Goal: Find specific page/section: Find specific page/section

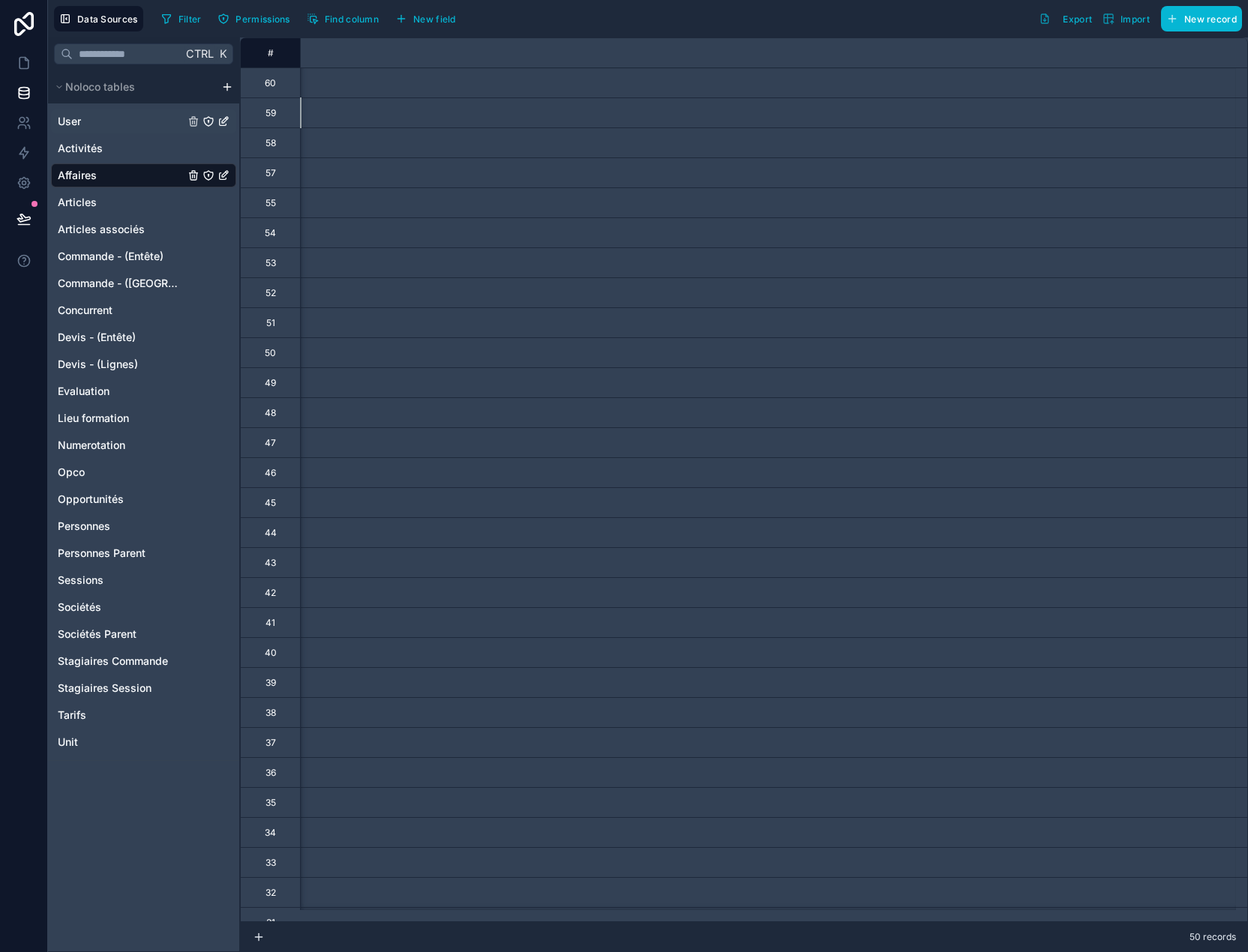
scroll to position [0, 6265]
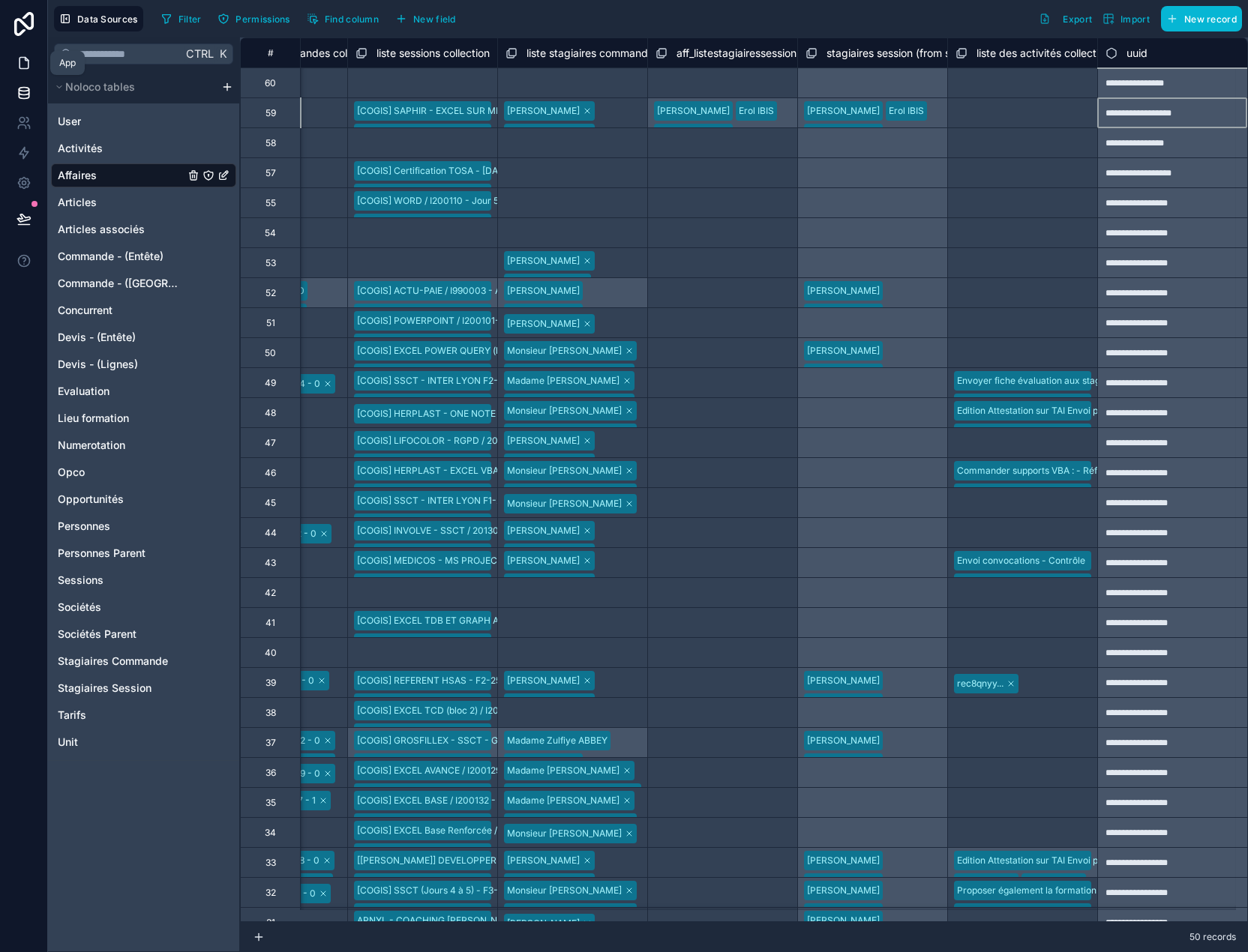
click at [22, 59] on icon at bounding box center [24, 62] width 15 height 15
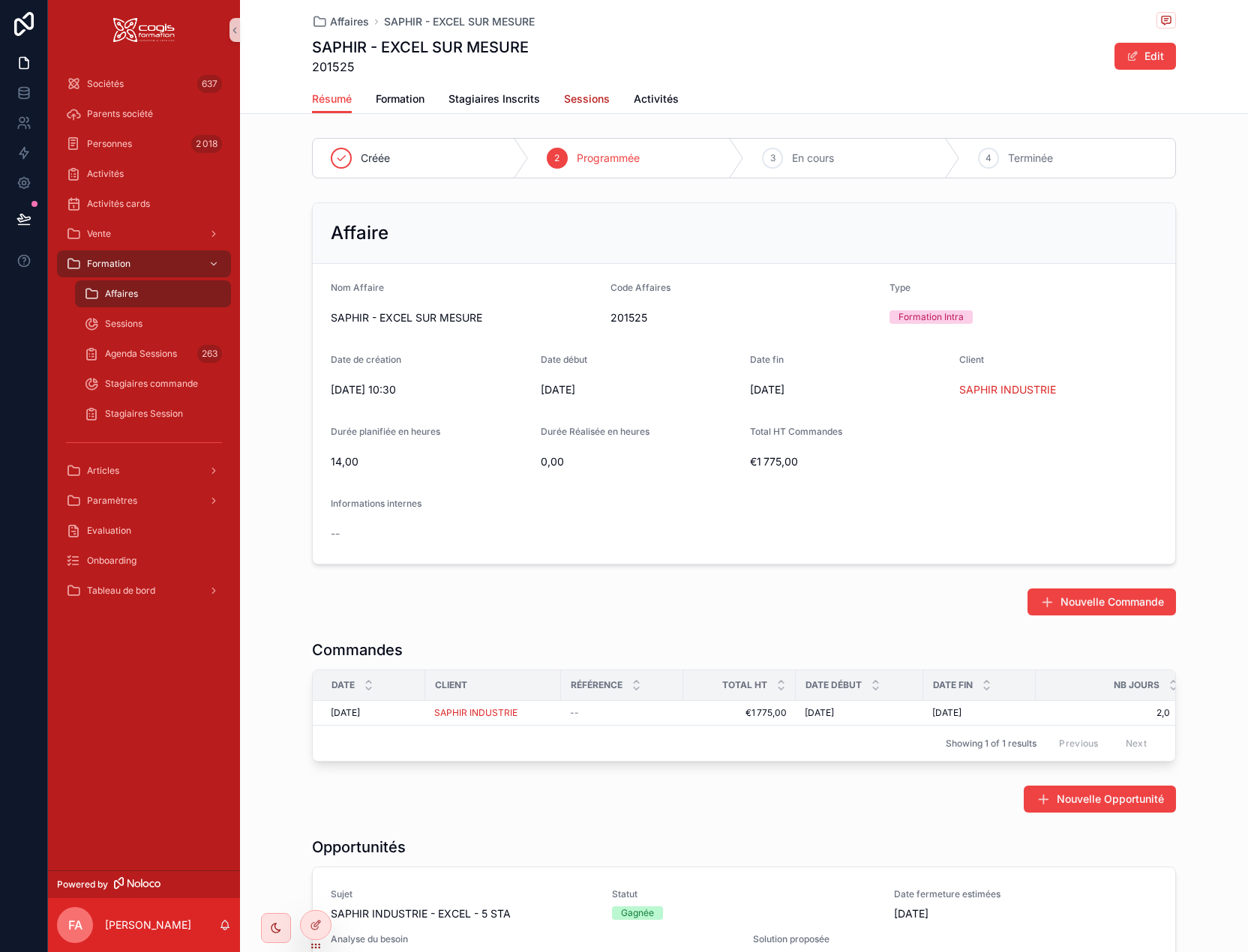
click at [588, 98] on span "Sessions" at bounding box center [587, 99] width 45 height 15
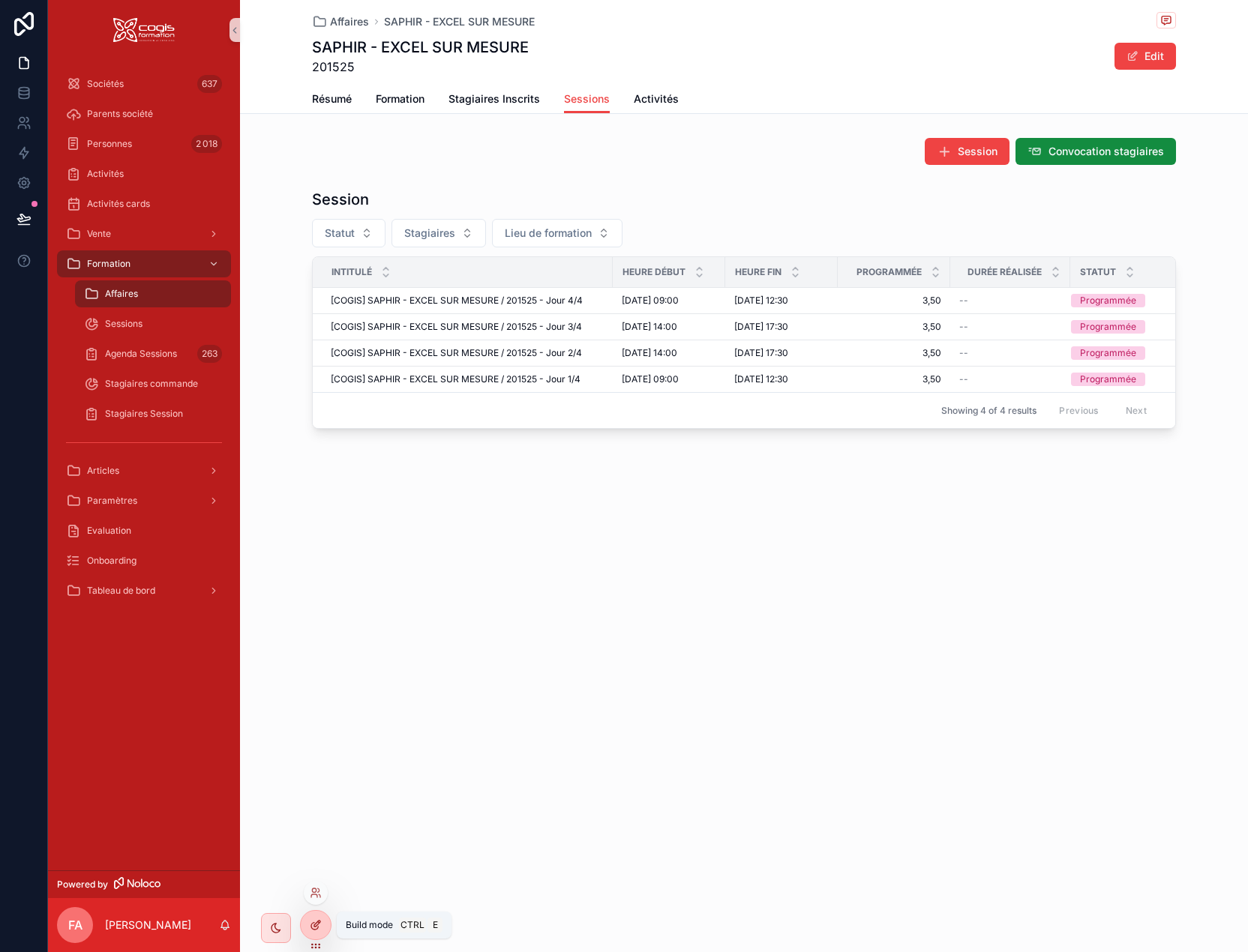
click at [308, 927] on div at bounding box center [316, 925] width 30 height 28
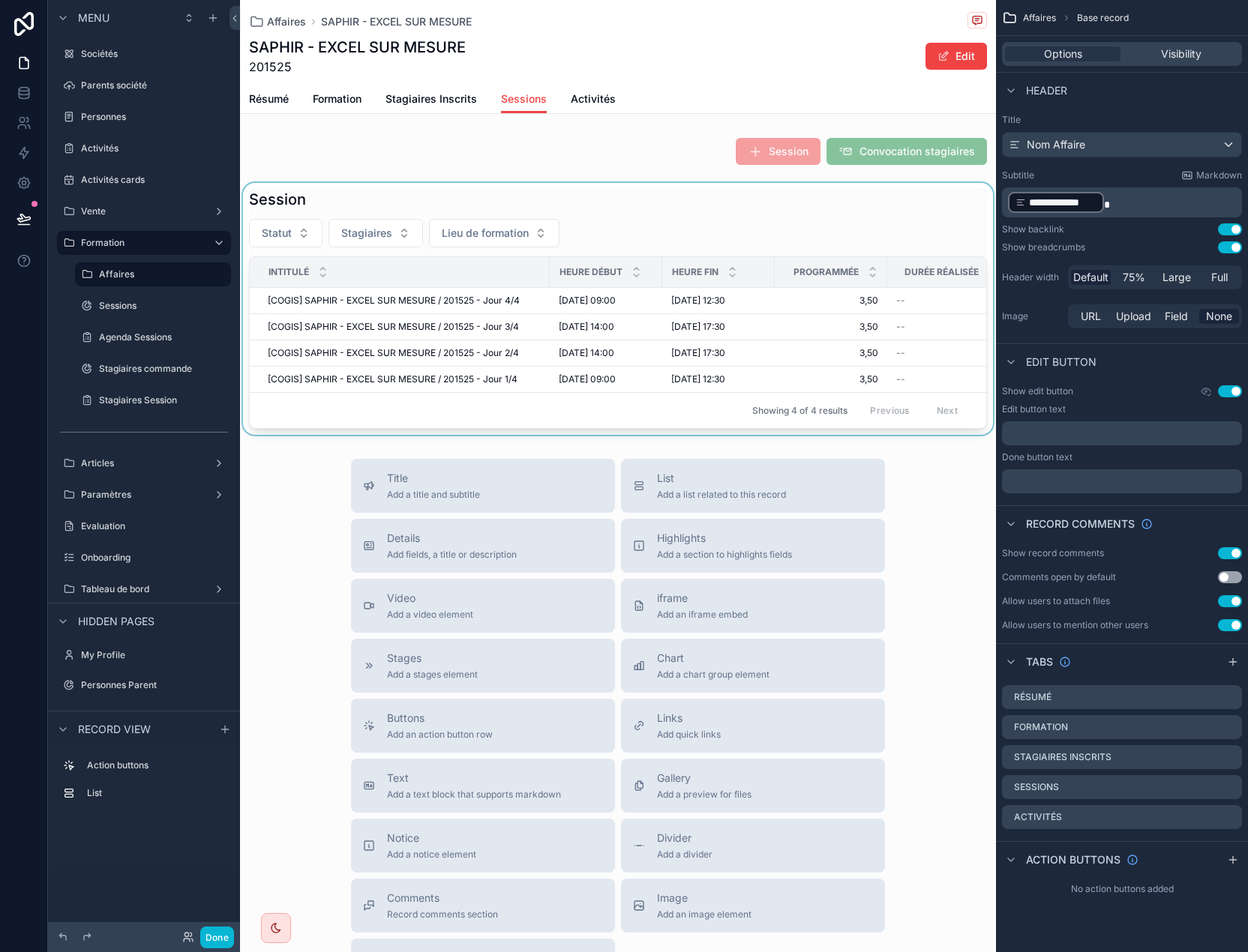
click at [603, 398] on div "Showing 4 of 4 results Previous Next" at bounding box center [619, 410] width 737 height 36
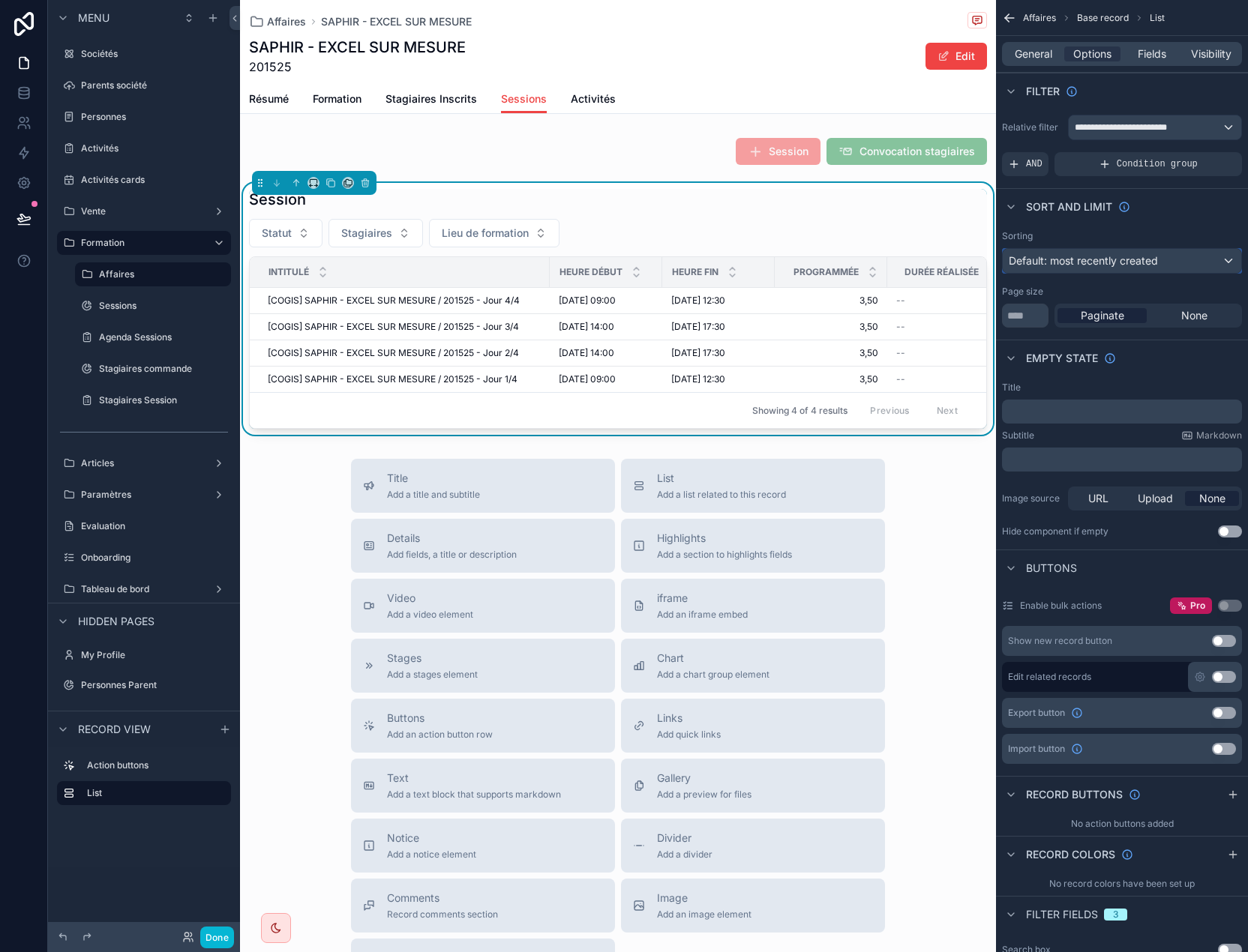
click at [1176, 262] on div "Default: most recently created" at bounding box center [1122, 261] width 239 height 24
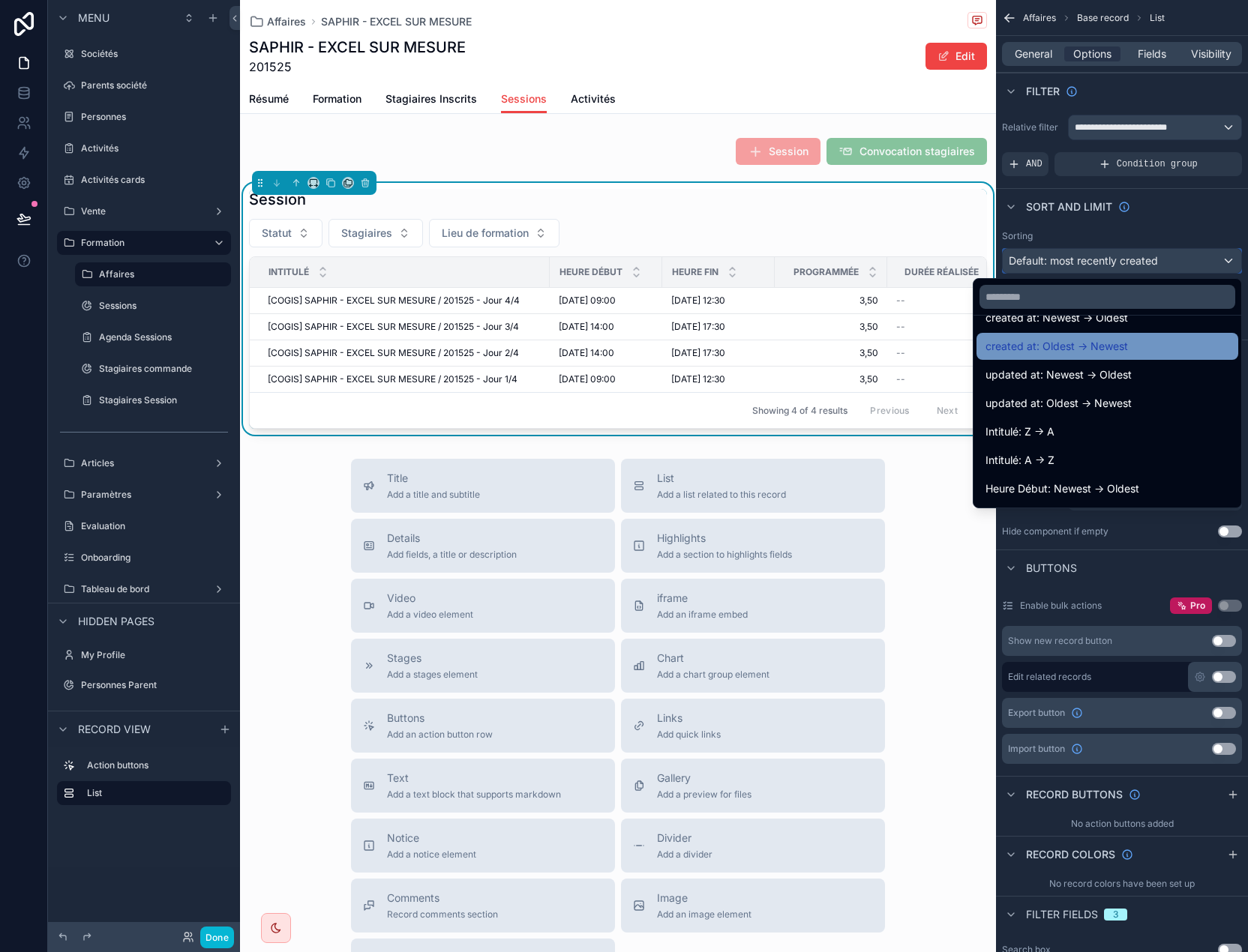
scroll to position [75, 0]
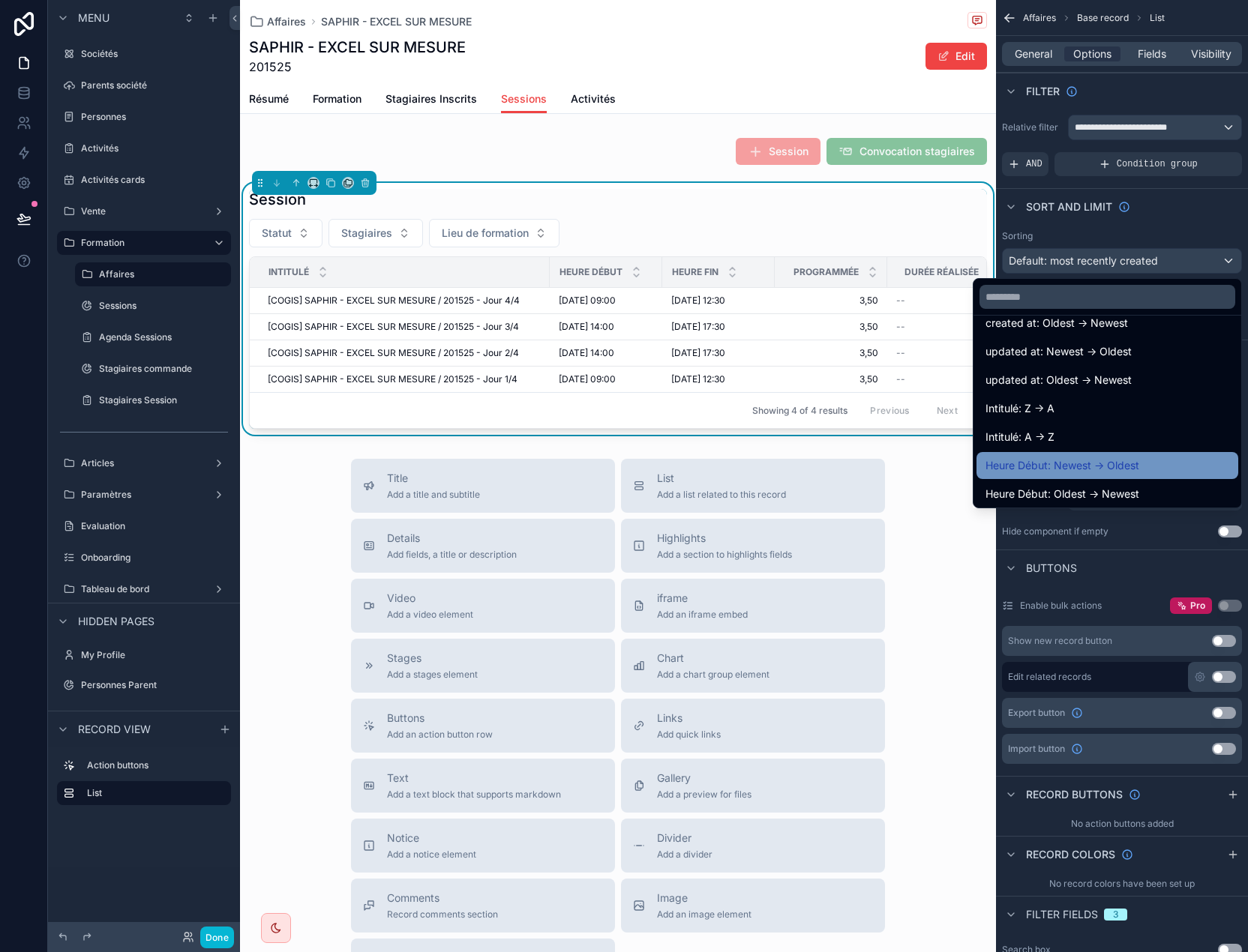
click at [1123, 472] on span "Heure Début: Newest -> Oldest" at bounding box center [1062, 465] width 154 height 18
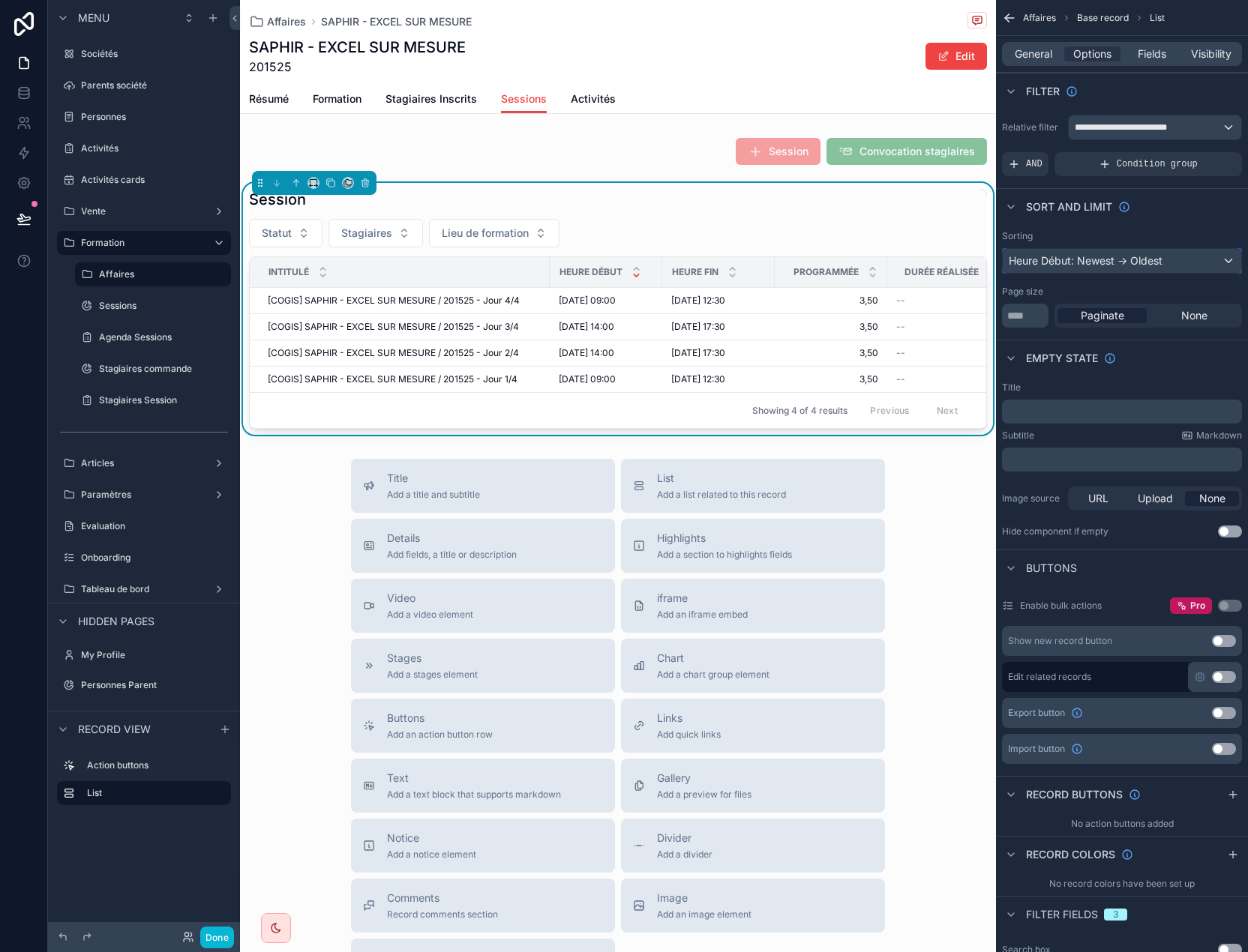
click at [1113, 264] on div "Heure Début: Newest -> Oldest" at bounding box center [1122, 261] width 239 height 24
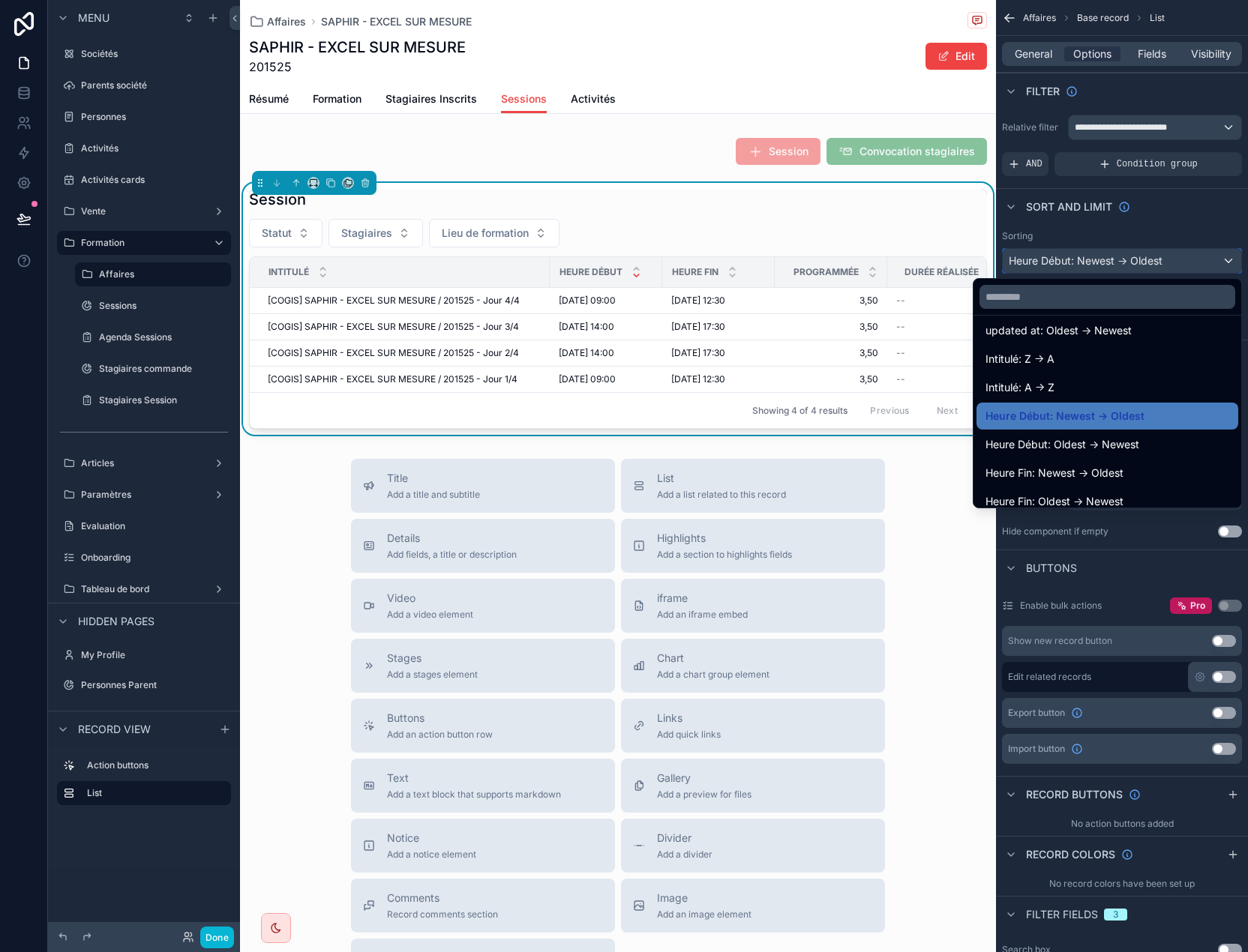
scroll to position [150, 0]
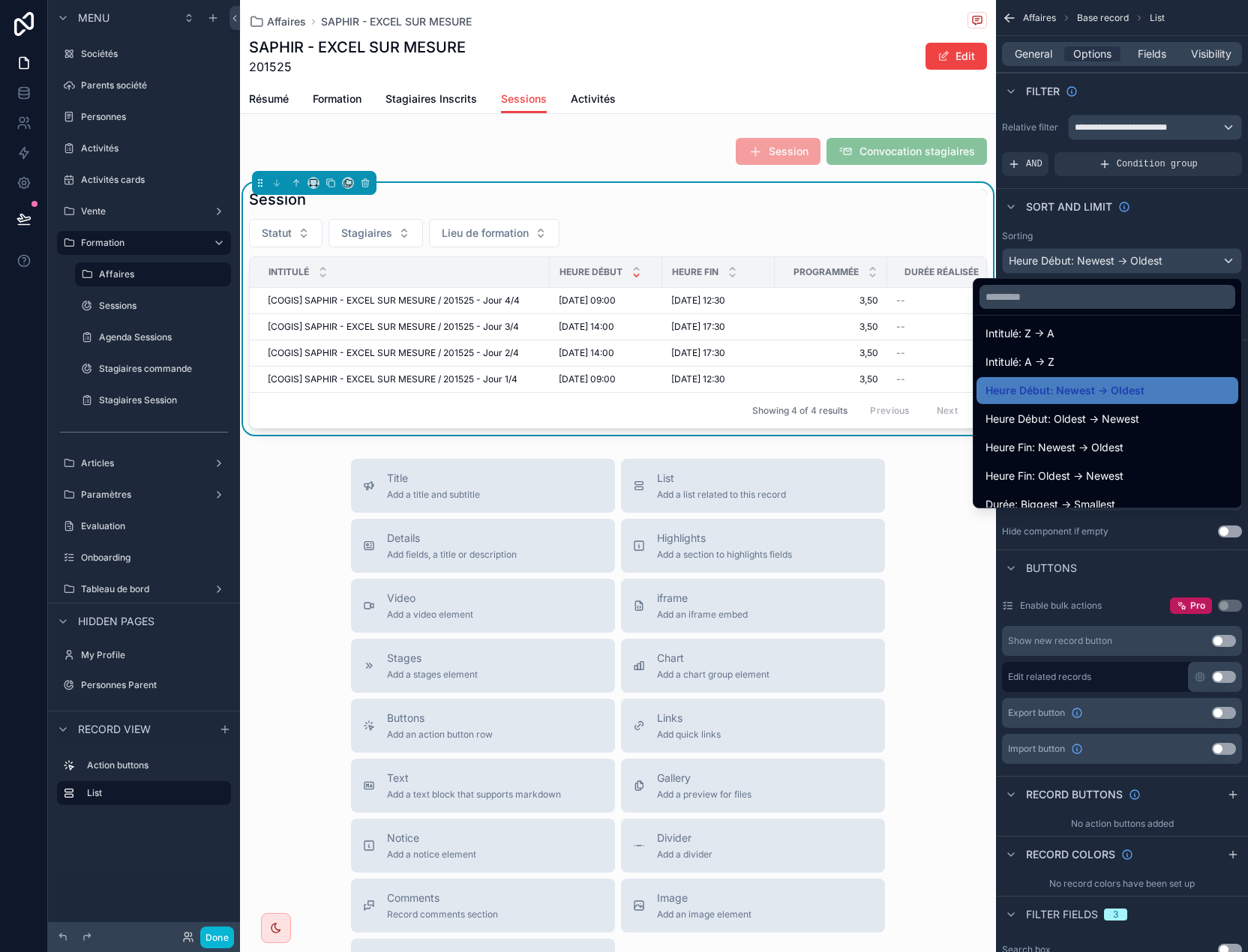
click at [1130, 421] on div "Heure Début: Oldest -> Newest" at bounding box center [1107, 419] width 244 height 18
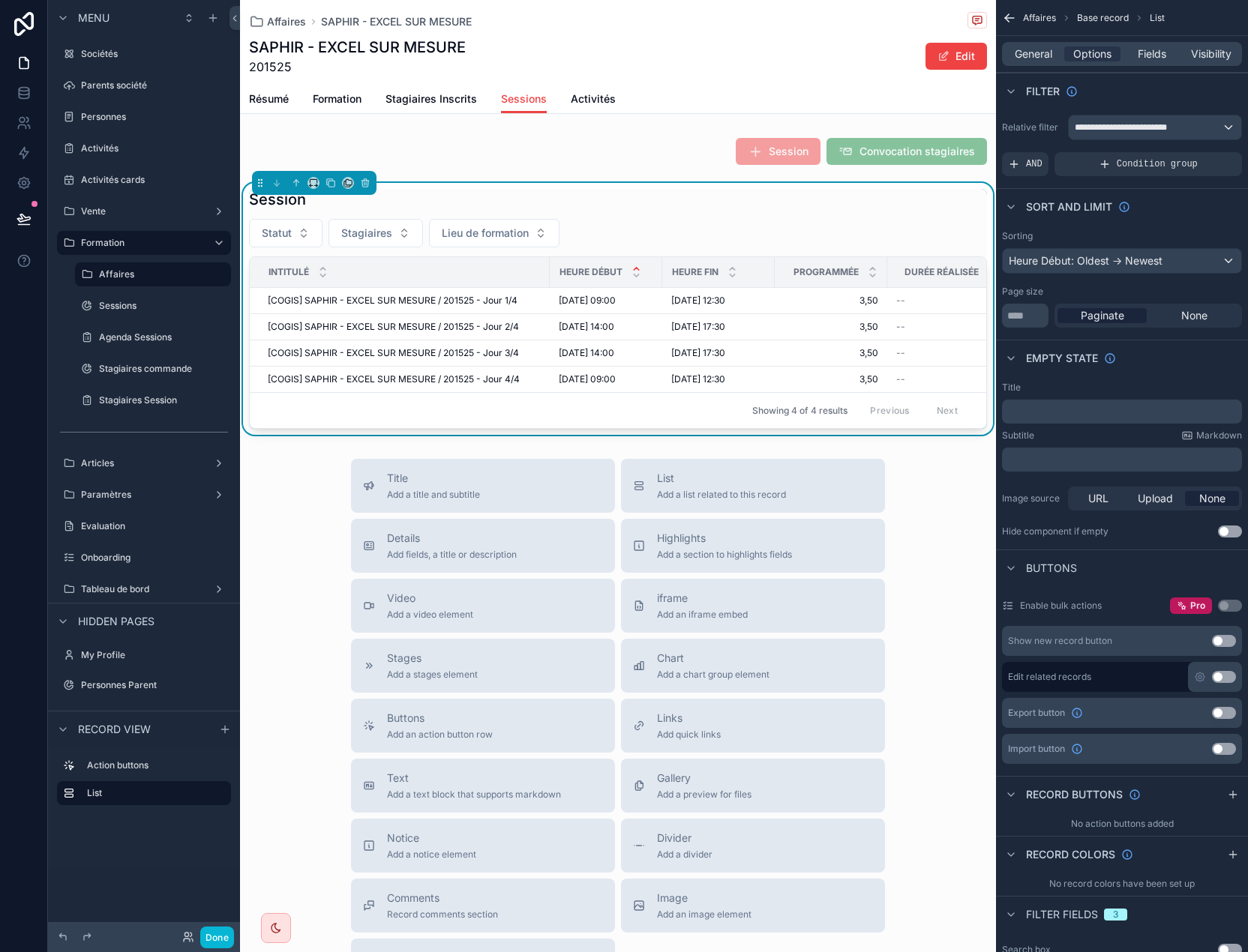
click at [1009, 18] on icon "scrollable content" at bounding box center [1009, 18] width 9 height 0
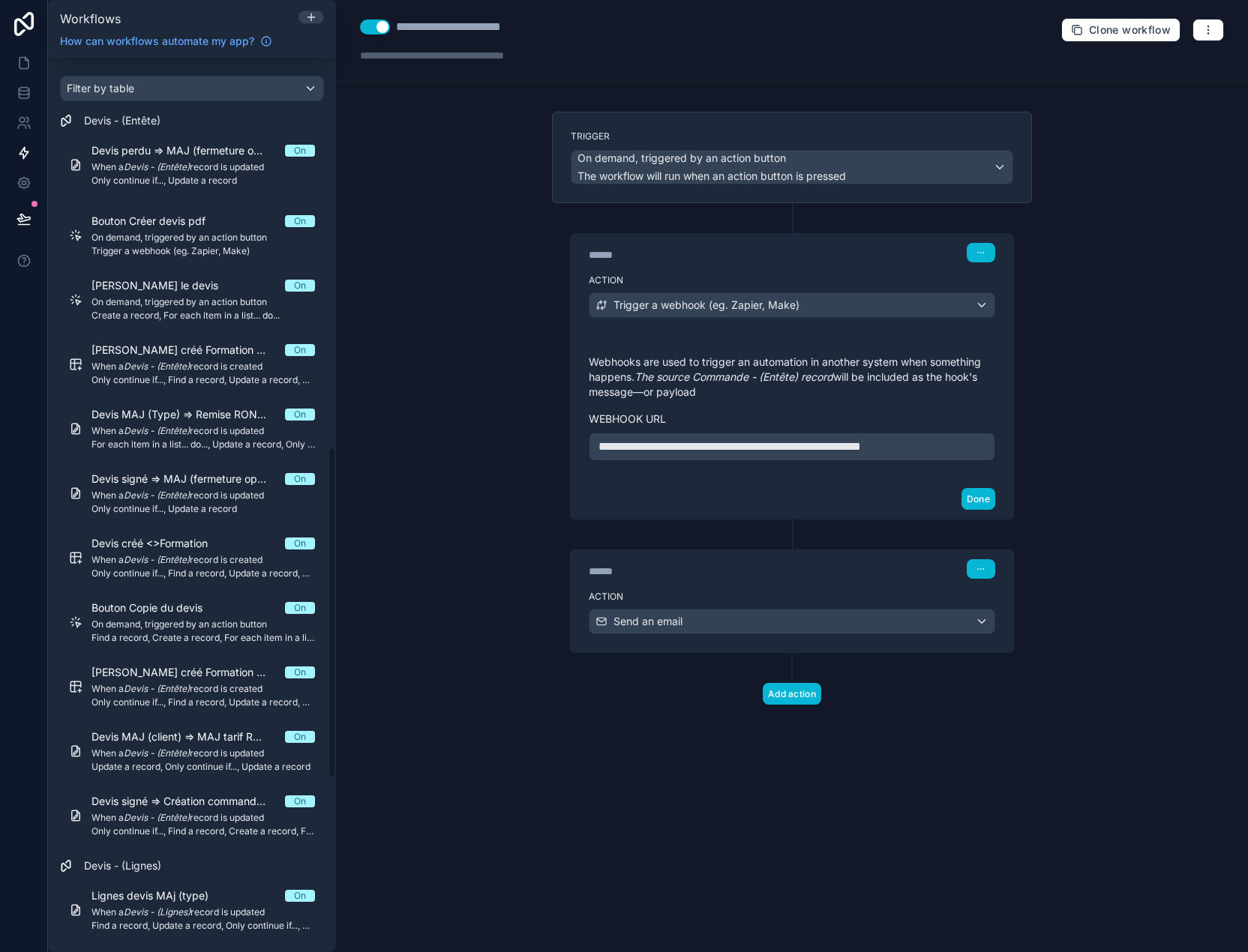
scroll to position [1050, 0]
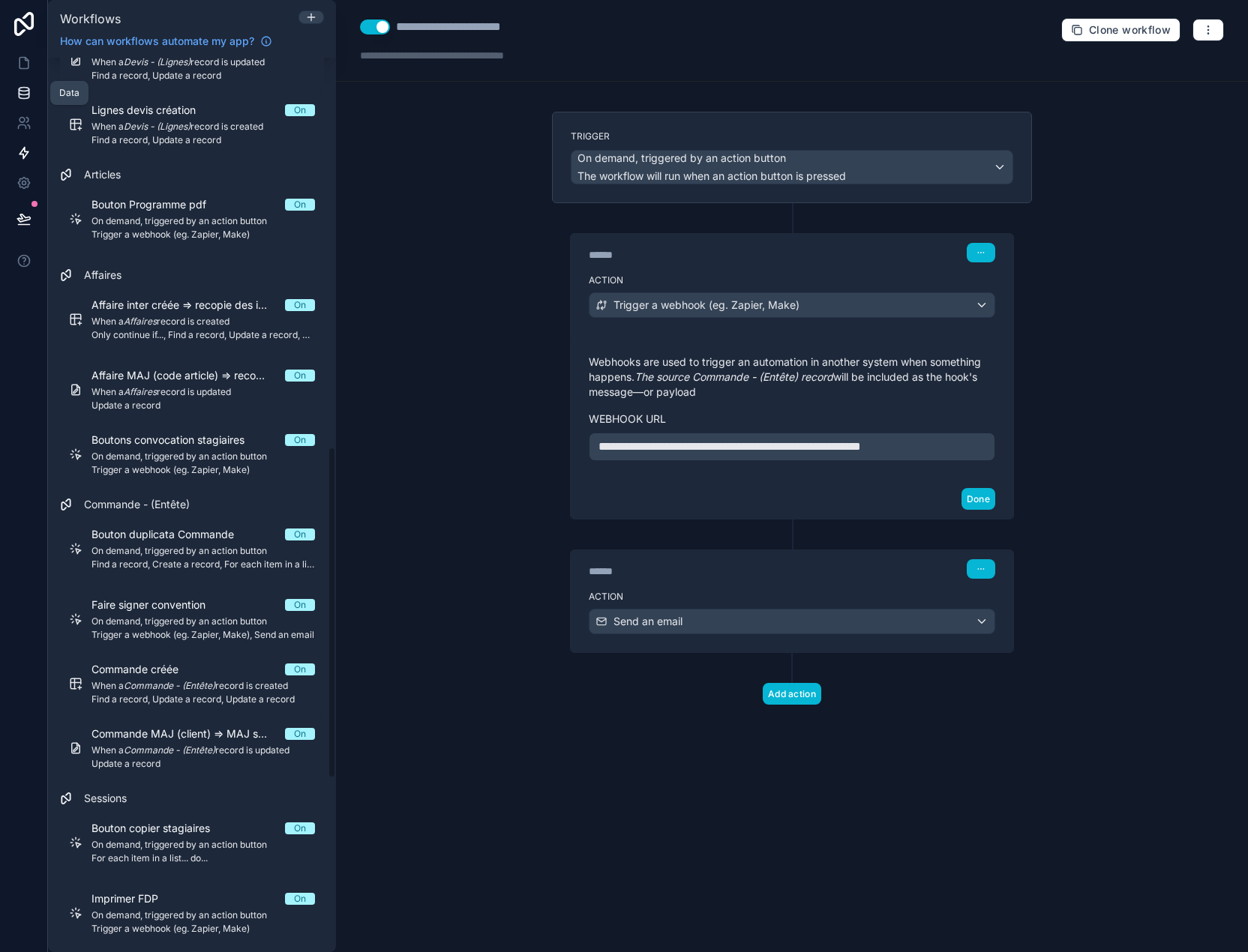
click at [21, 89] on icon at bounding box center [24, 93] width 15 height 15
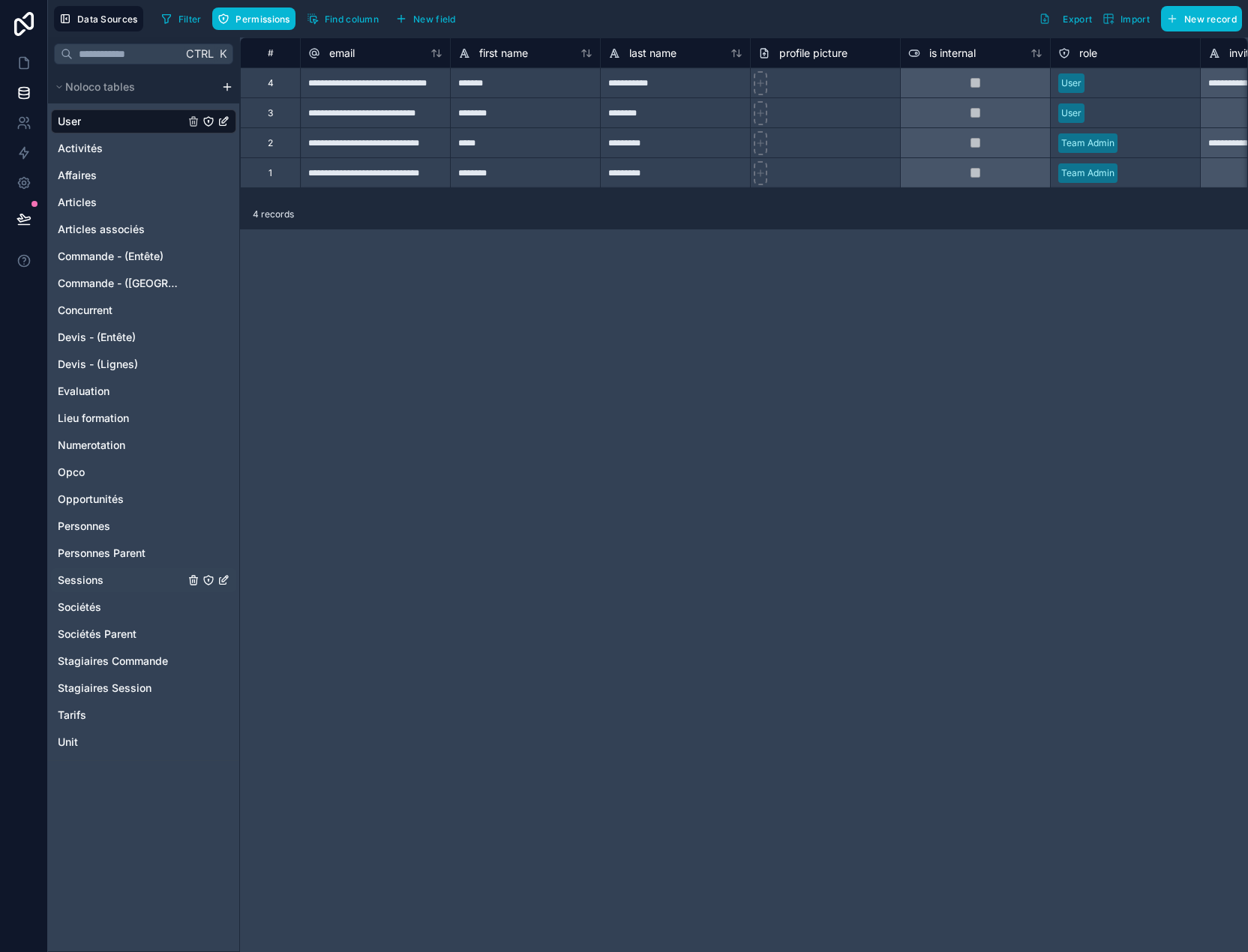
click at [79, 578] on span "Sessions" at bounding box center [80, 580] width 45 height 15
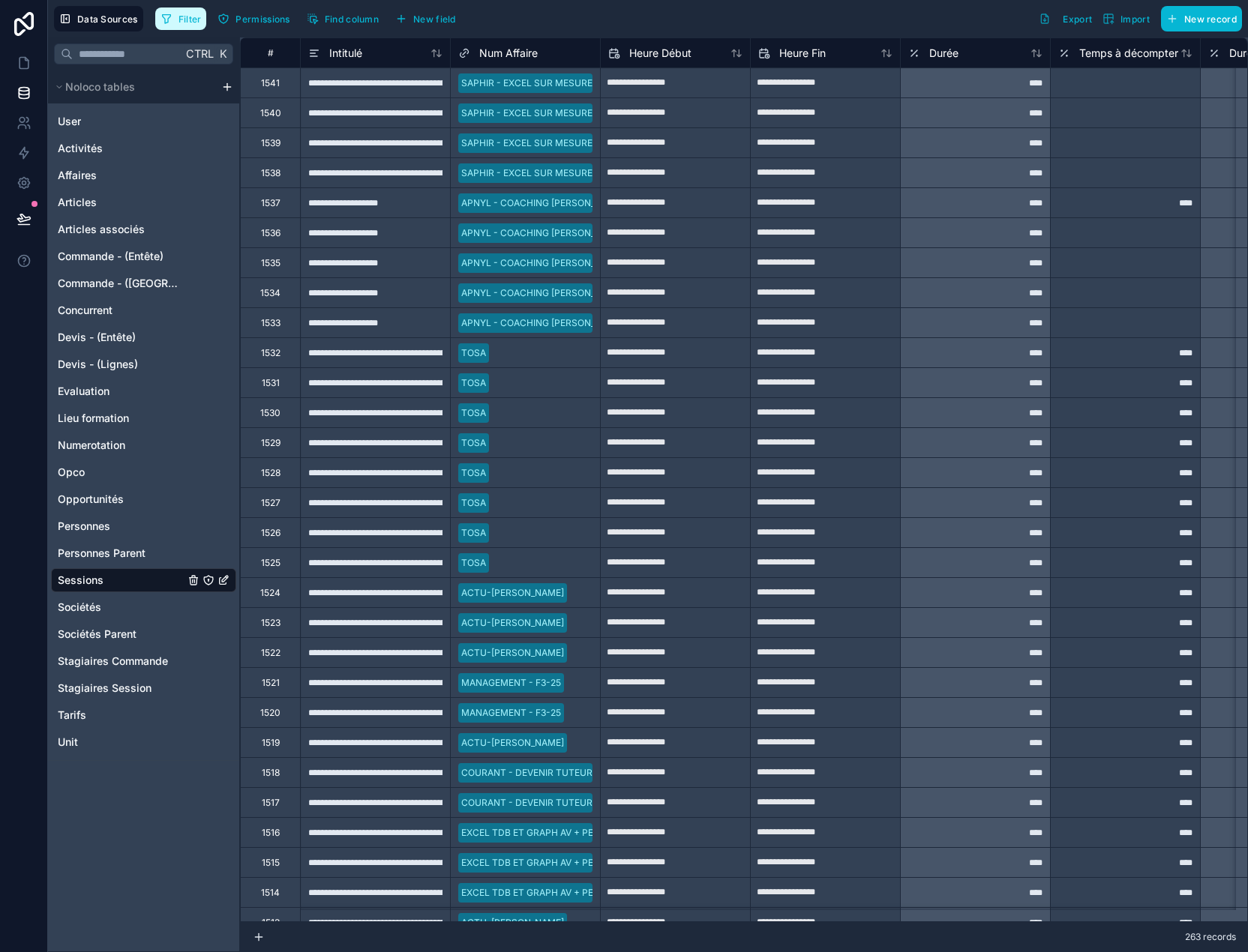
click at [179, 19] on span "Filter" at bounding box center [190, 19] width 23 height 12
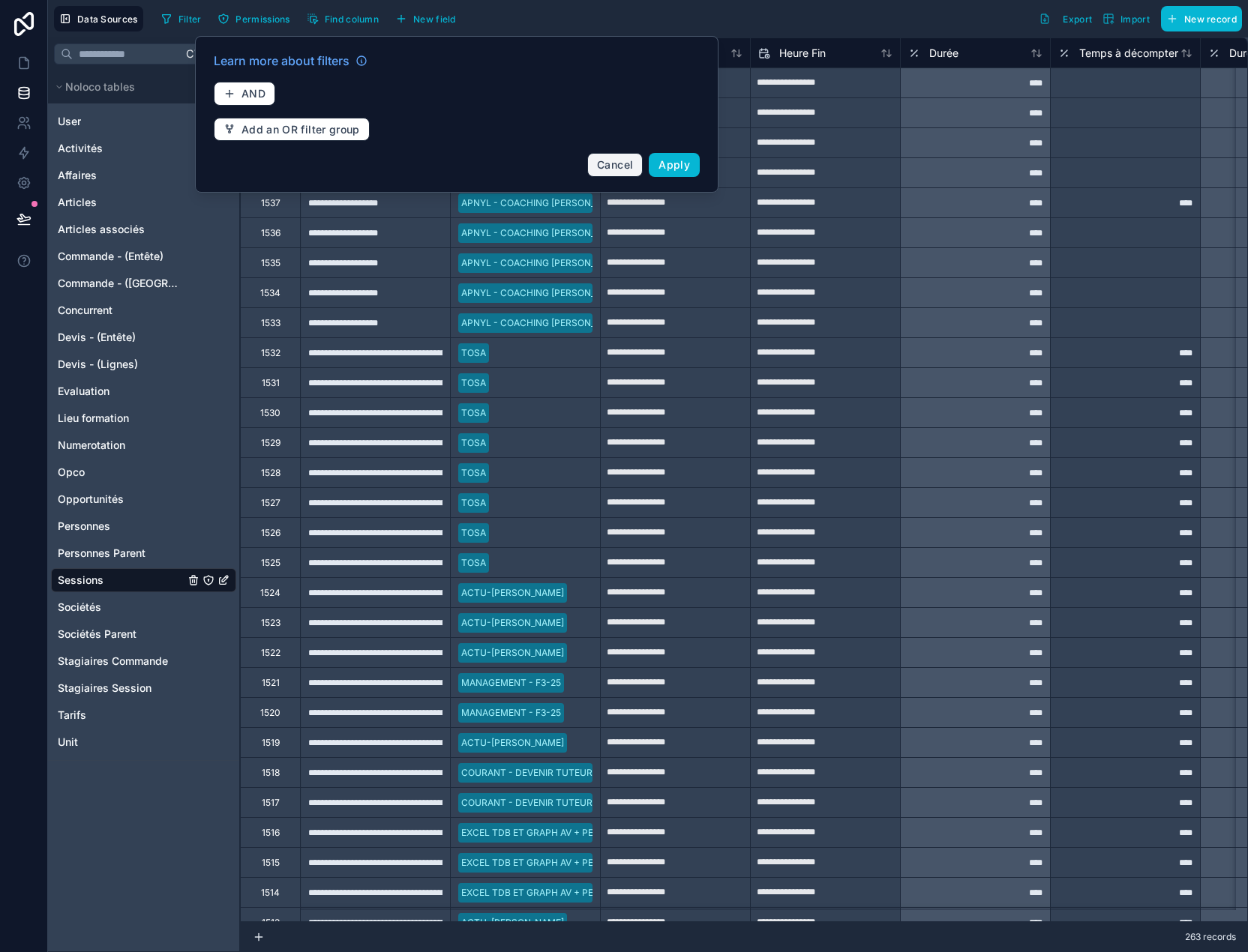
click at [607, 163] on span "Cancel" at bounding box center [615, 165] width 36 height 12
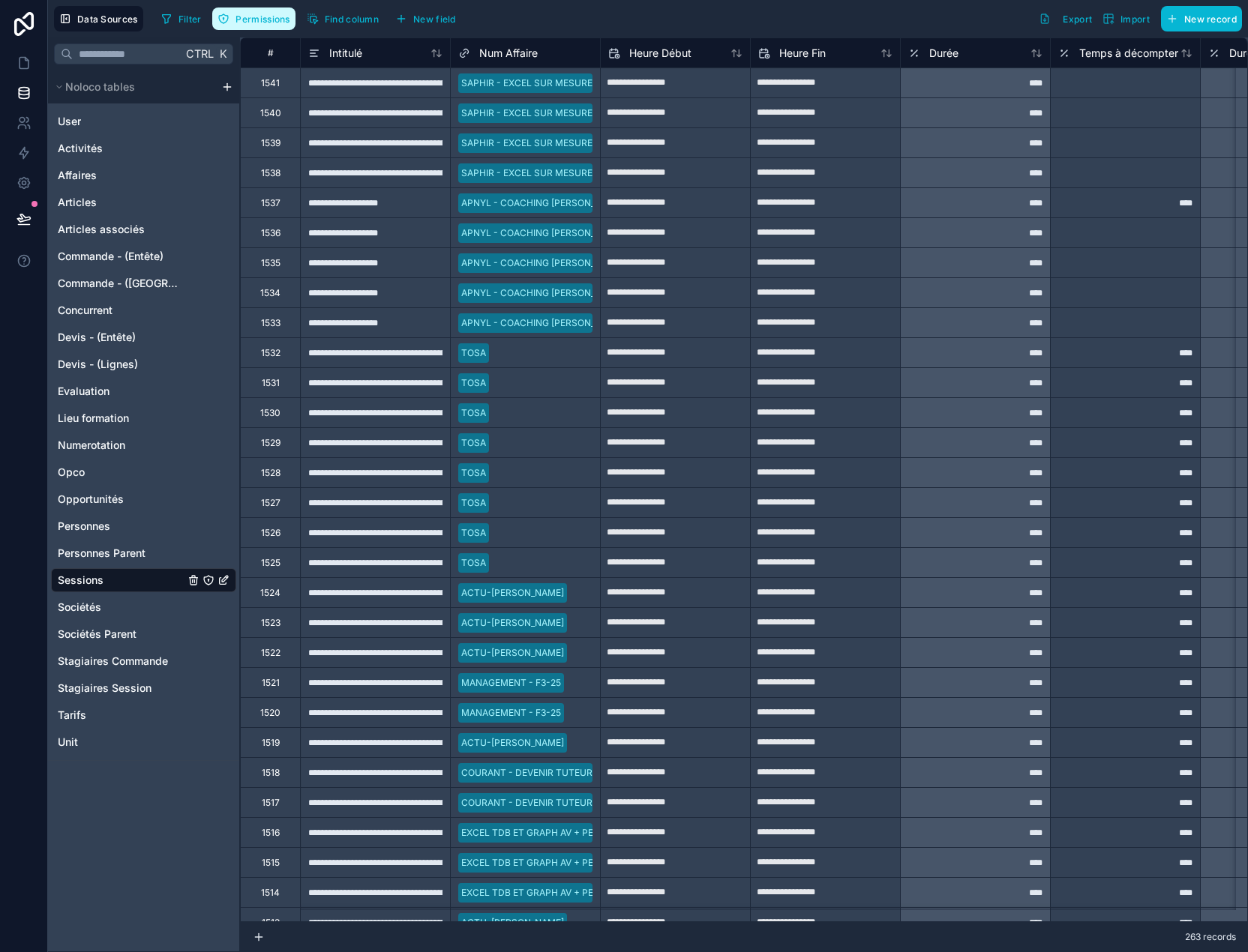
click at [260, 27] on button "Permissions" at bounding box center [253, 18] width 83 height 22
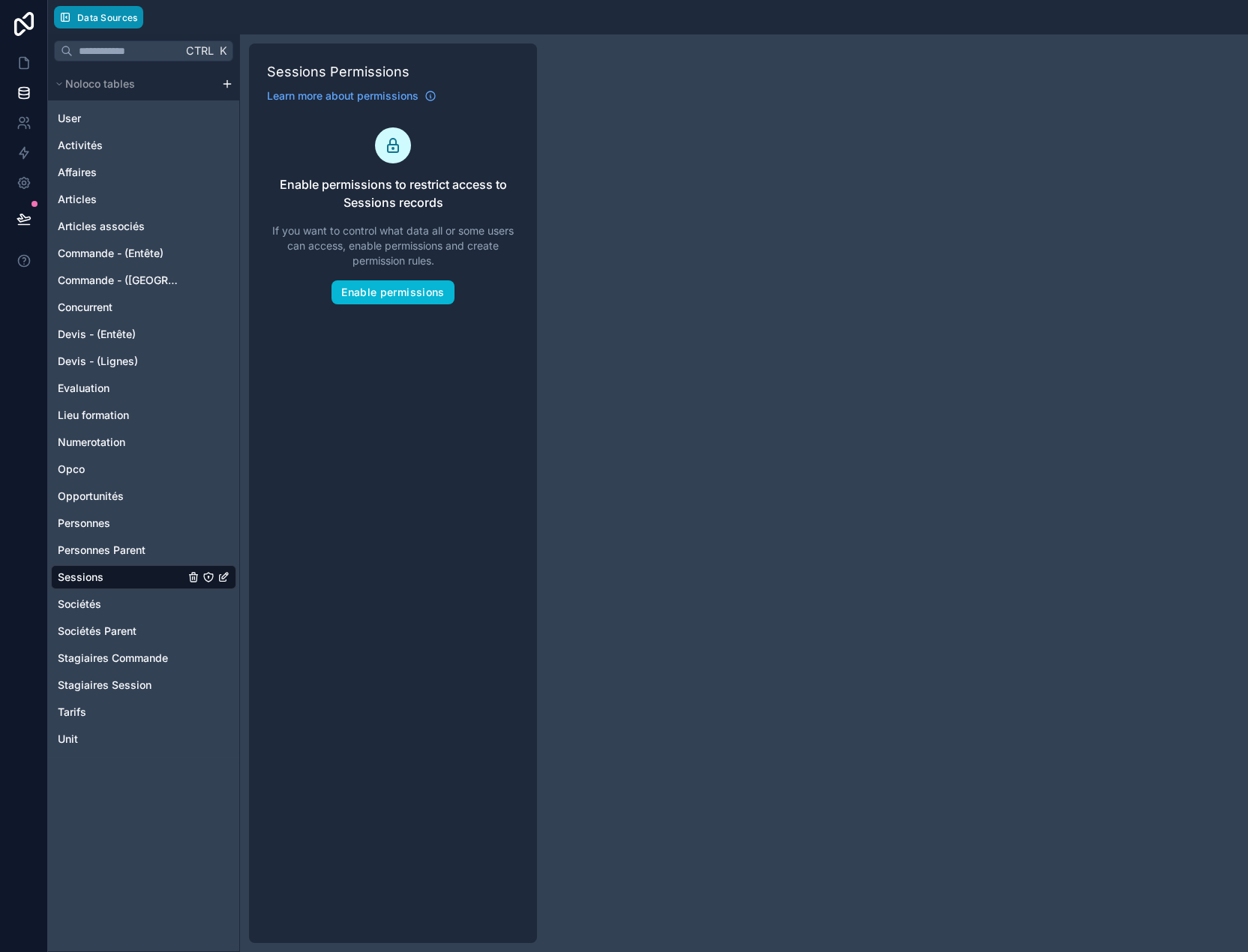
click at [94, 20] on span "Data Sources" at bounding box center [108, 17] width 61 height 12
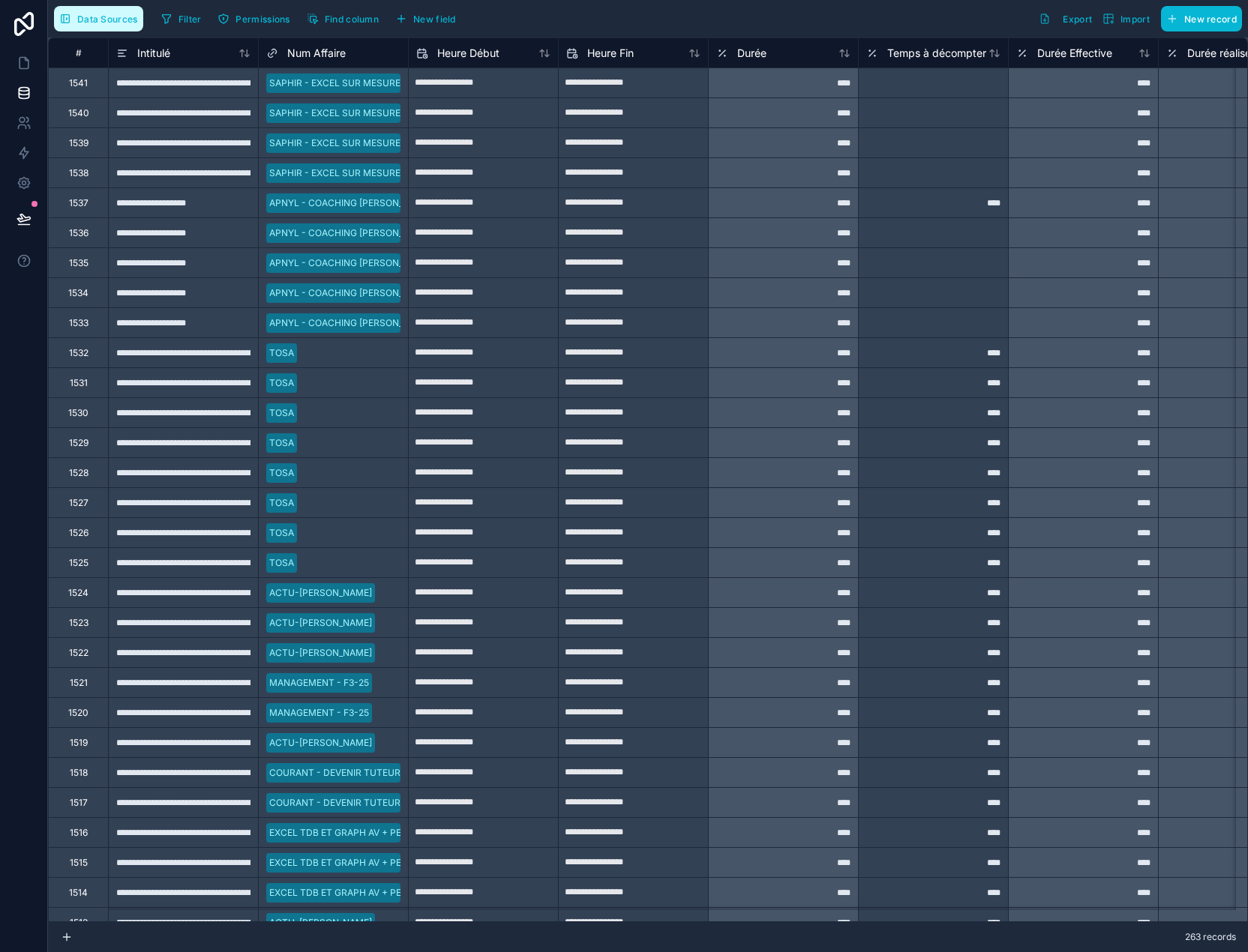
click at [97, 17] on span "Data Sources" at bounding box center [108, 19] width 61 height 12
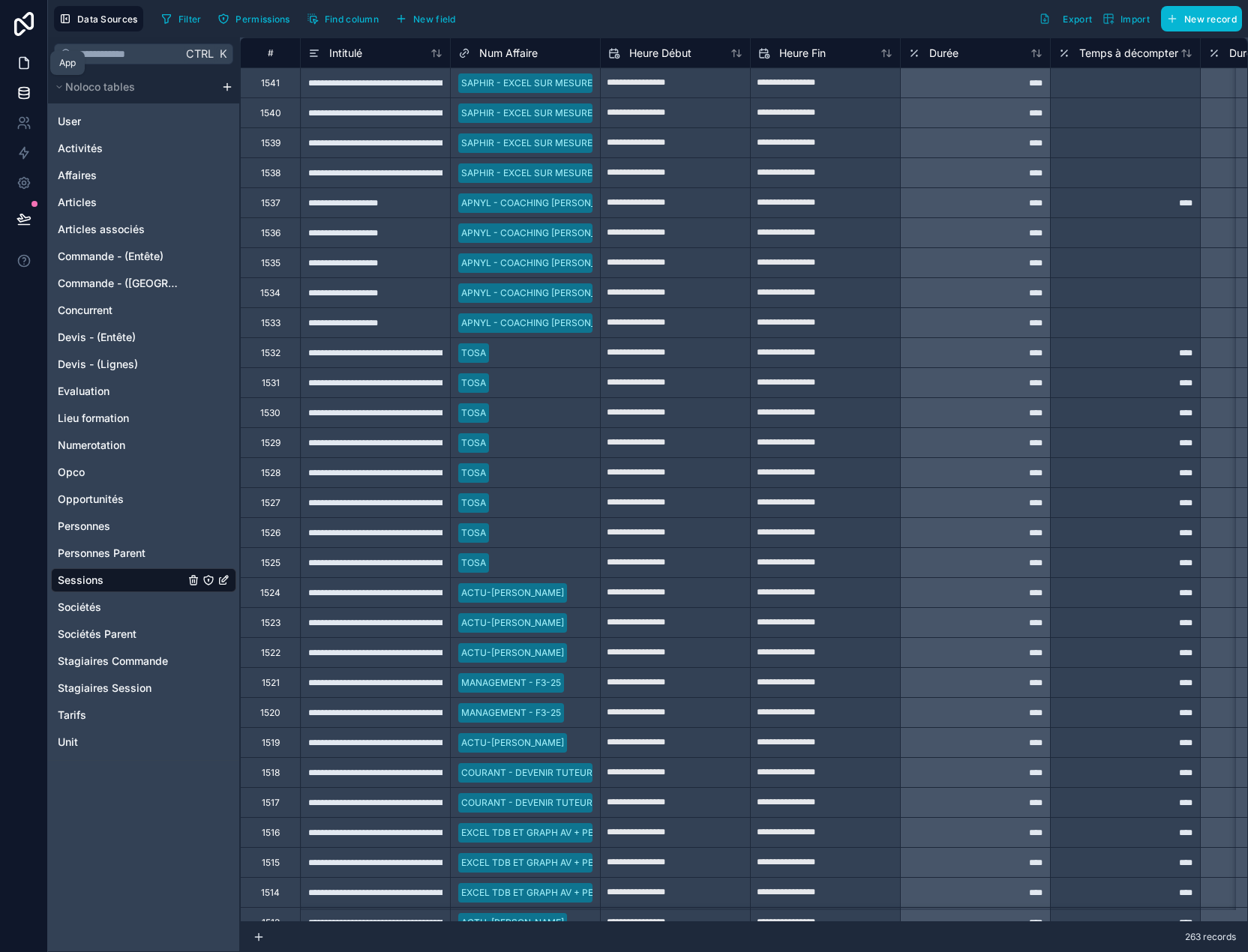
click at [28, 69] on icon at bounding box center [24, 62] width 15 height 15
